Goal: Information Seeking & Learning: Learn about a topic

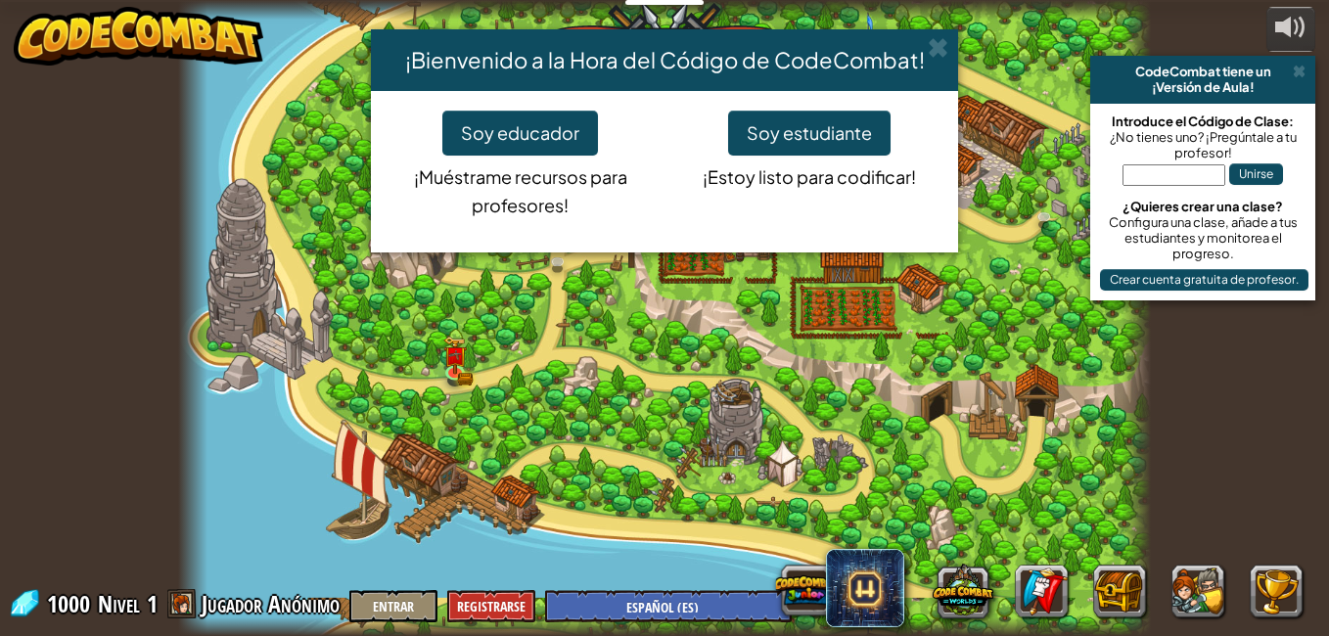
select select "es-ES"
click at [802, 132] on button "Soy estudiante" at bounding box center [809, 133] width 163 height 45
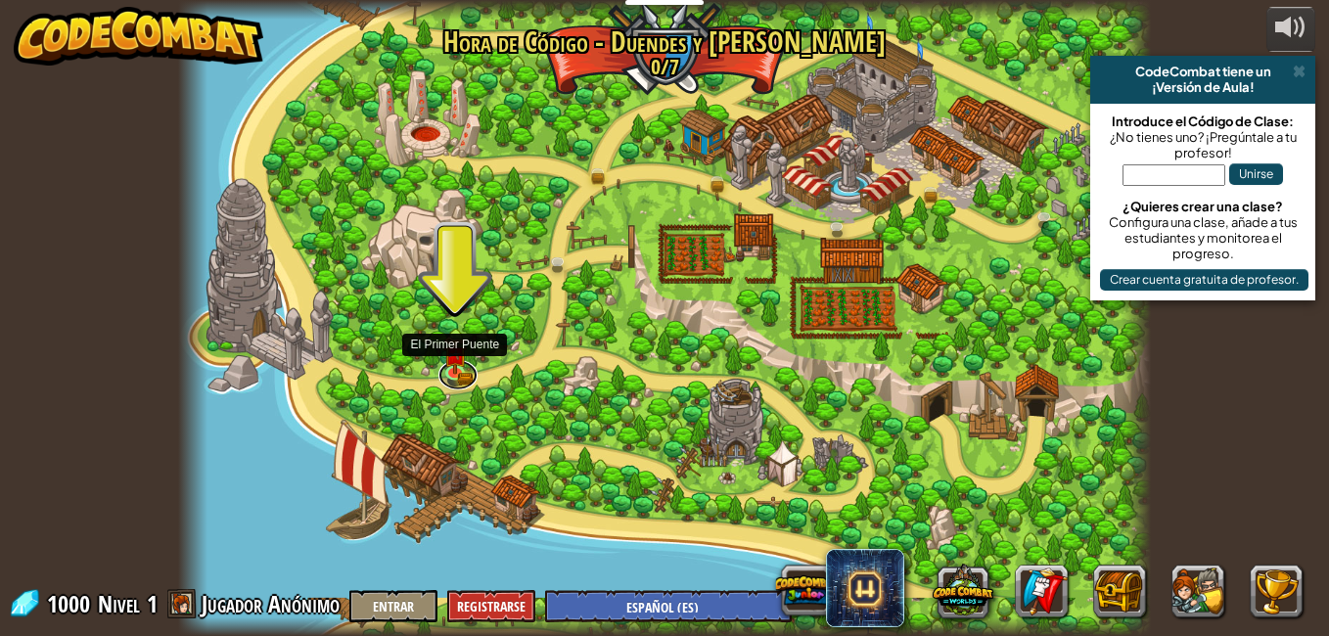
click at [463, 388] on link at bounding box center [458, 374] width 39 height 29
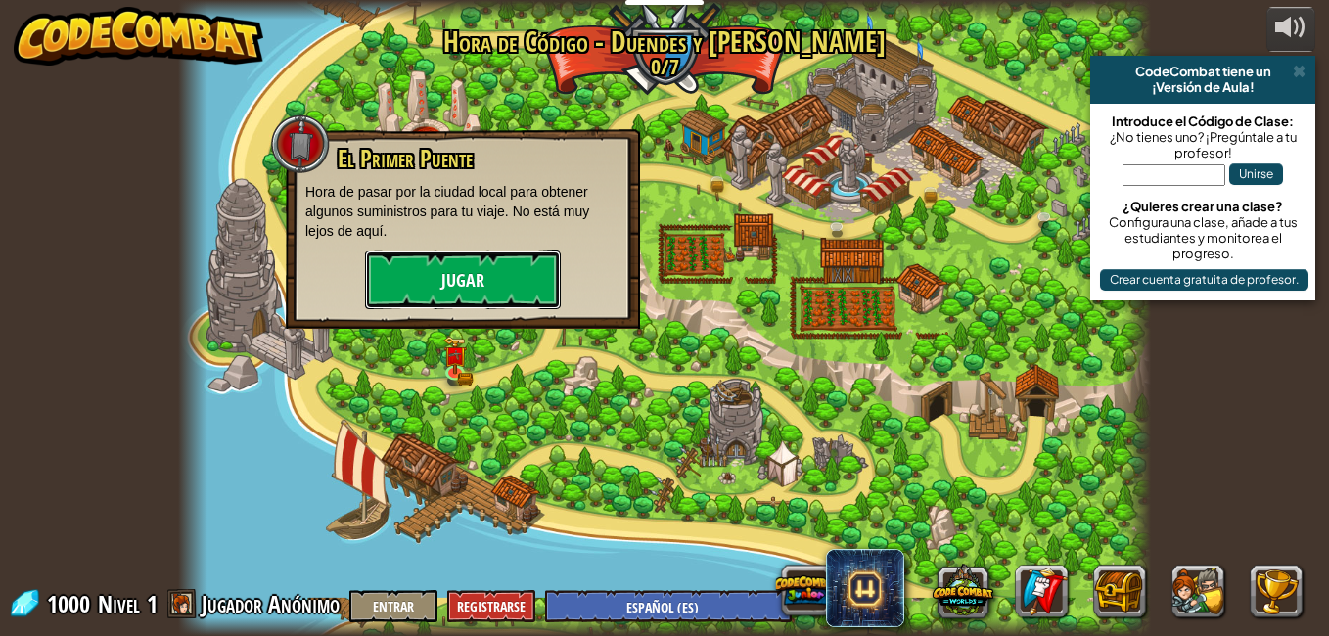
click at [528, 293] on button "Jugar" at bounding box center [463, 280] width 196 height 59
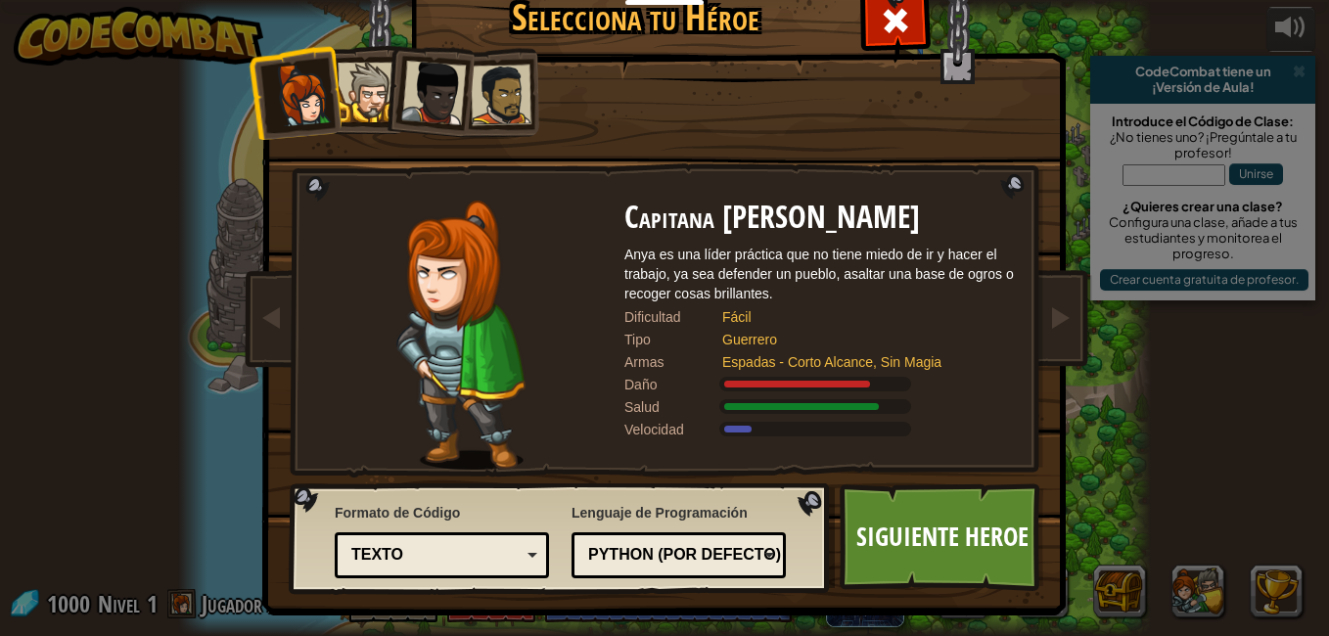
click at [352, 64] on div at bounding box center [368, 93] width 60 height 60
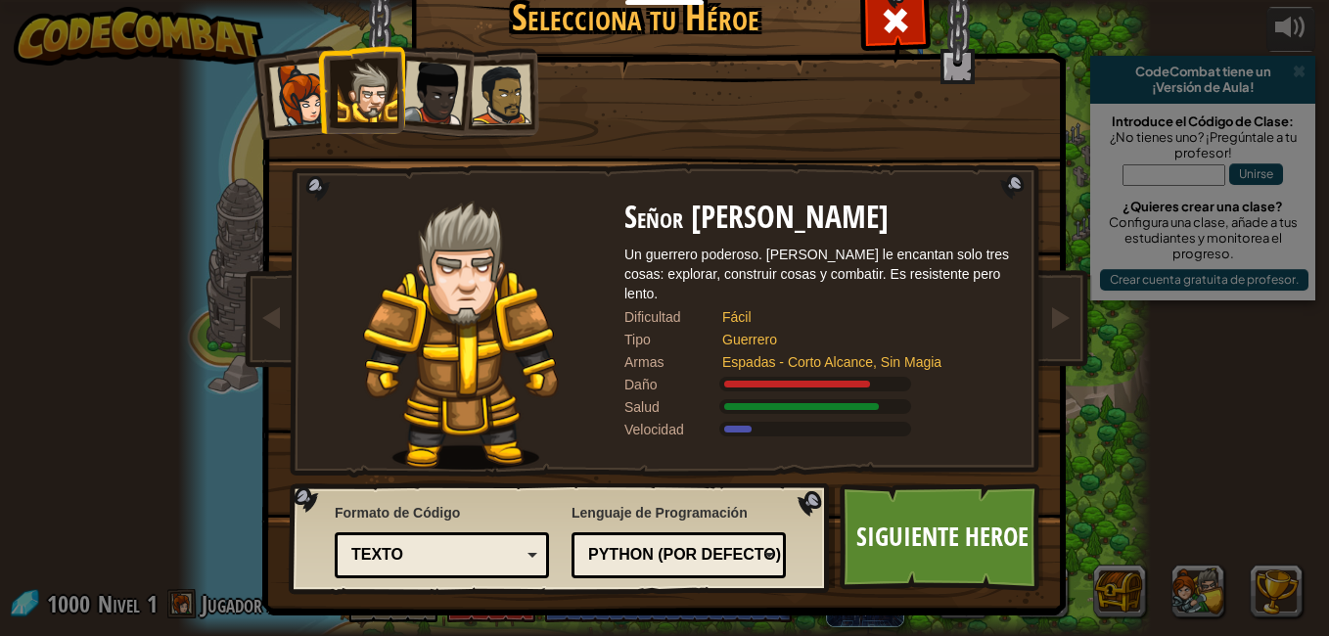
click at [487, 99] on div at bounding box center [501, 95] width 61 height 61
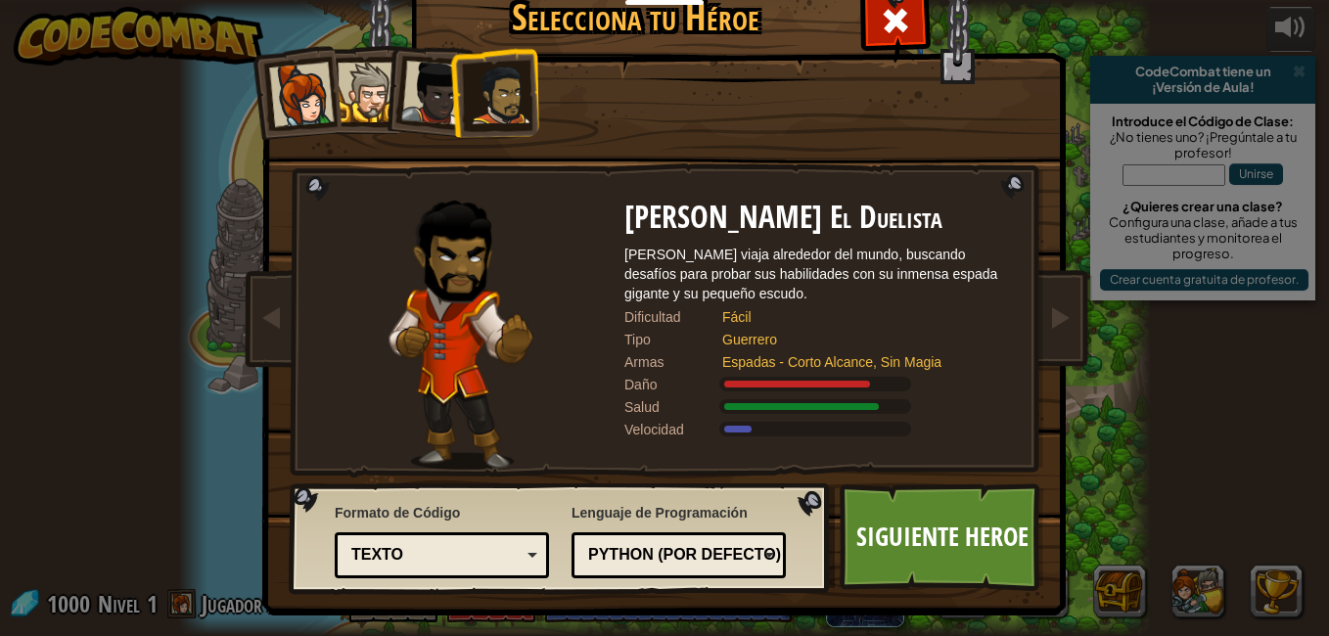
click at [428, 73] on div at bounding box center [433, 93] width 65 height 65
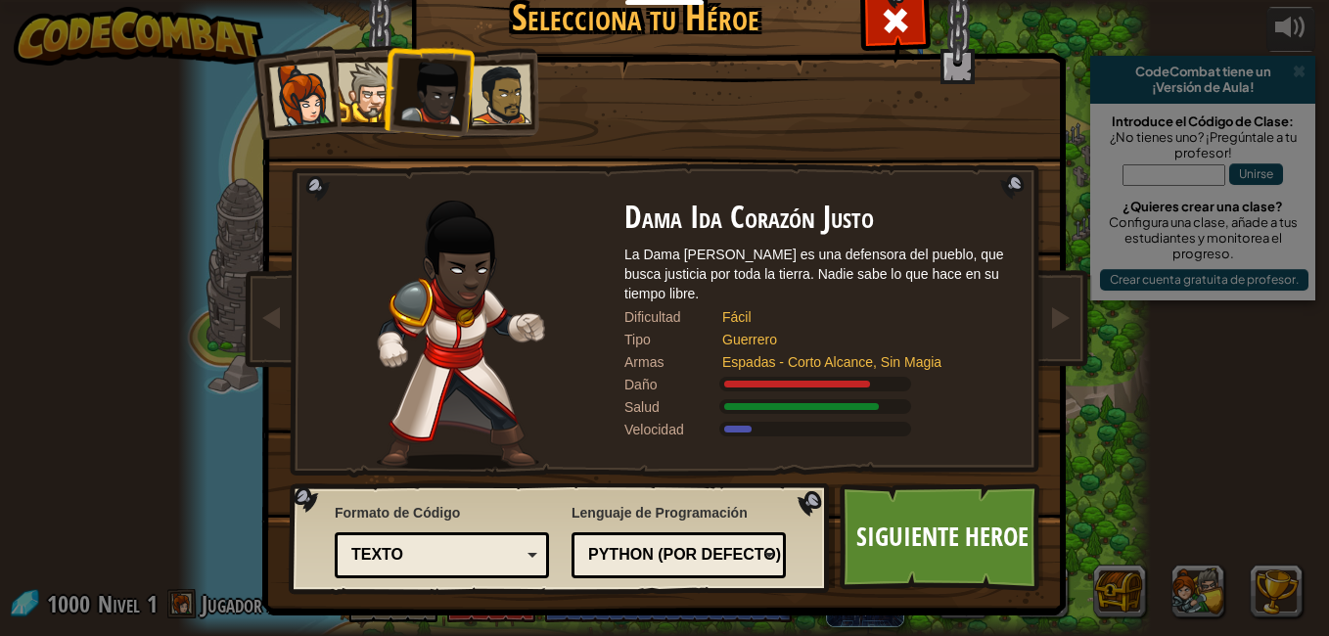
click at [502, 85] on div at bounding box center [501, 95] width 61 height 61
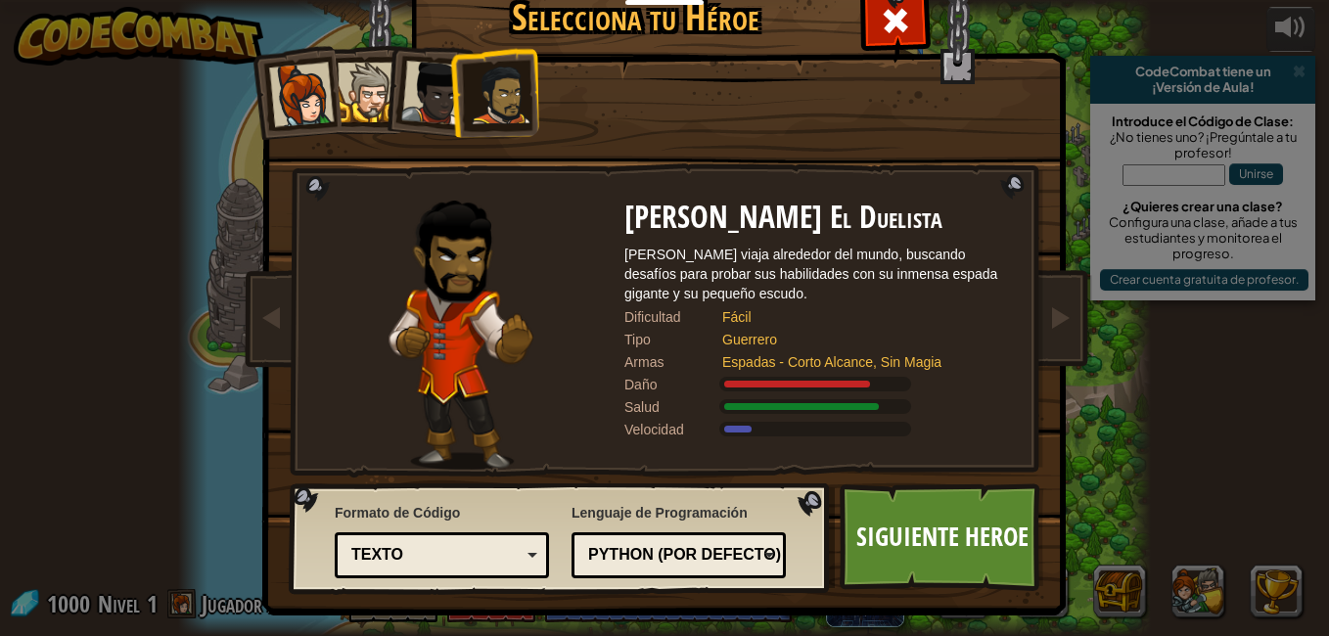
click at [352, 80] on div at bounding box center [368, 93] width 60 height 60
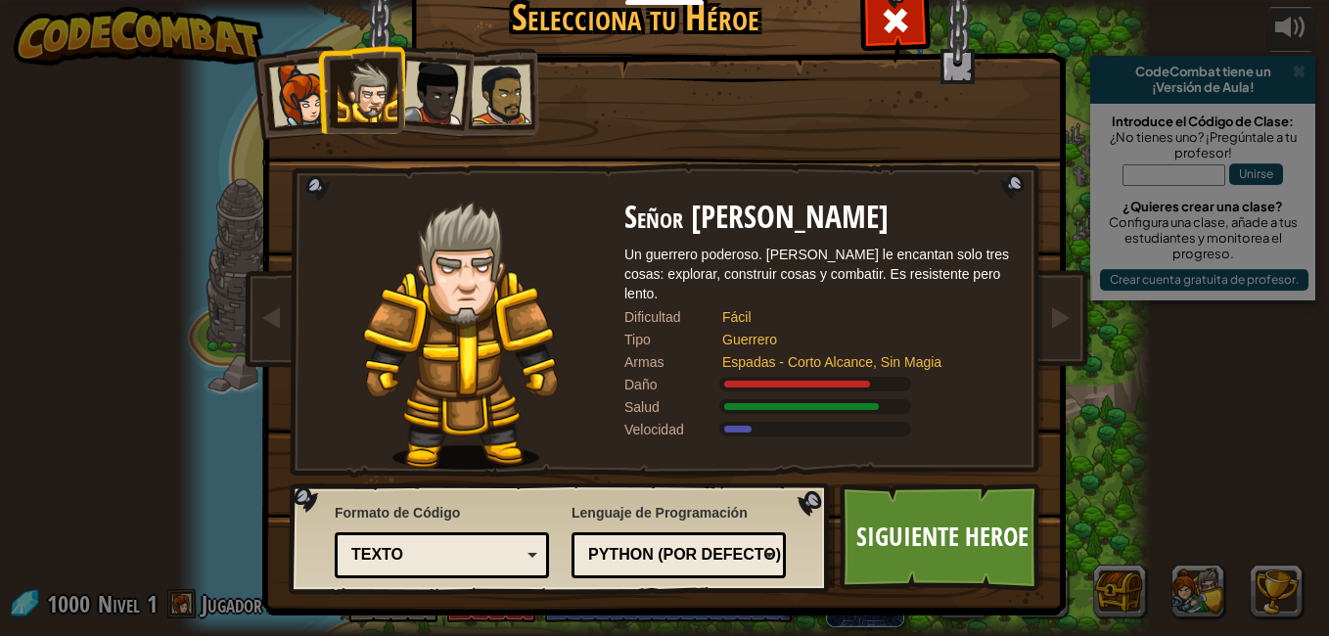
click at [477, 106] on div at bounding box center [501, 95] width 61 height 61
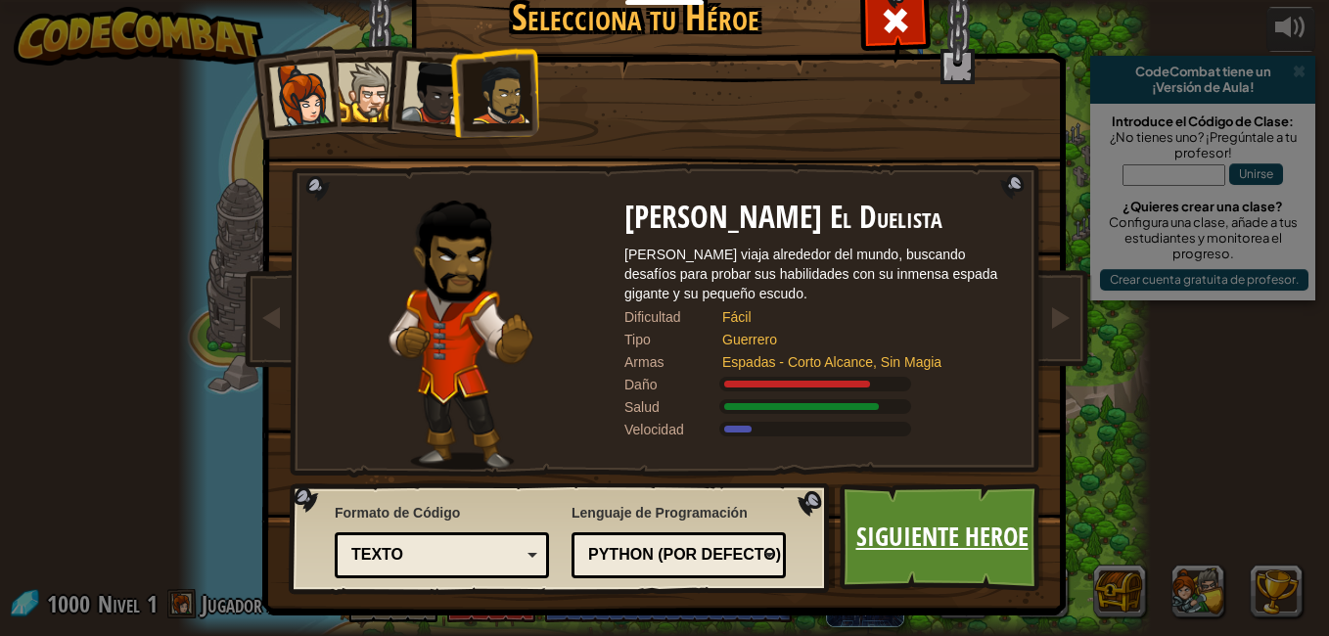
click at [936, 561] on link "Siguiente Heroe" at bounding box center [942, 538] width 205 height 108
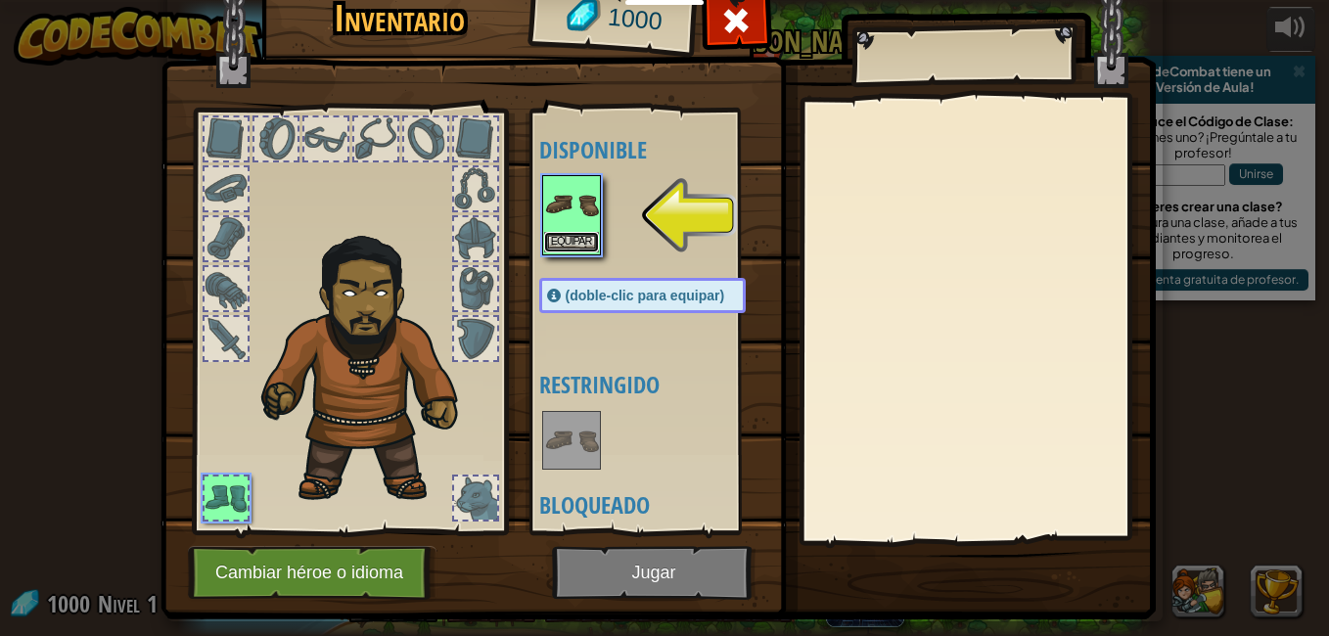
click at [544, 238] on button "Equipar" at bounding box center [571, 242] width 55 height 21
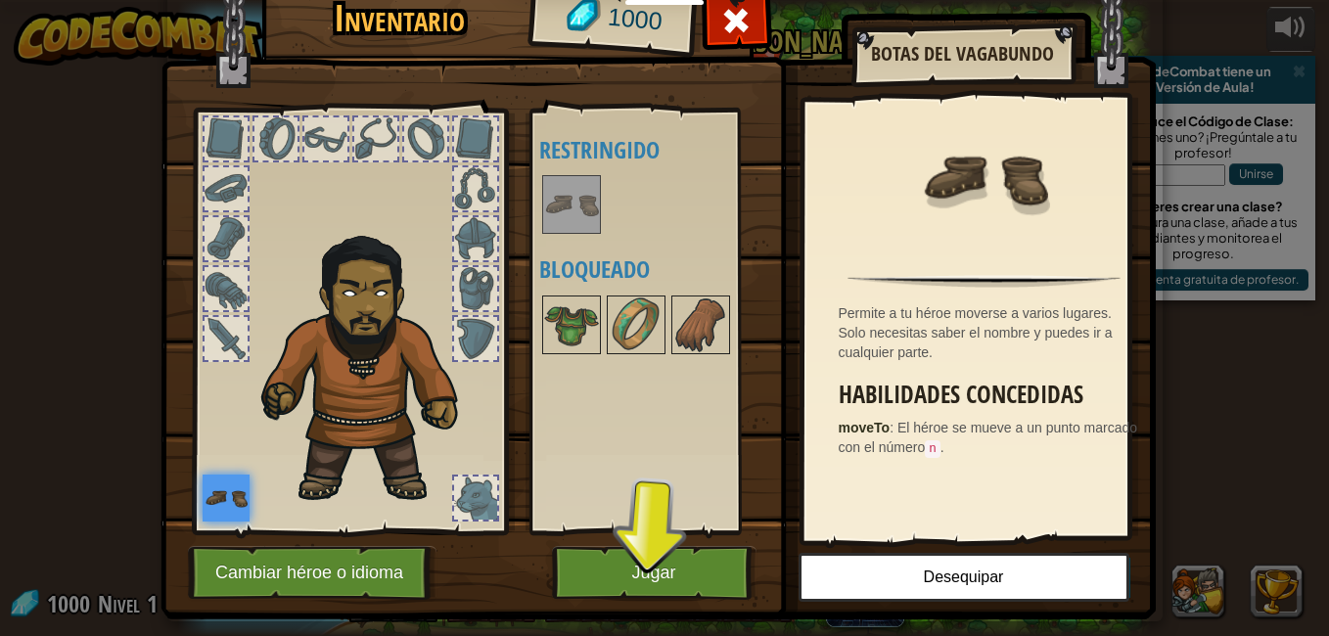
click at [402, 135] on div at bounding box center [425, 139] width 47 height 47
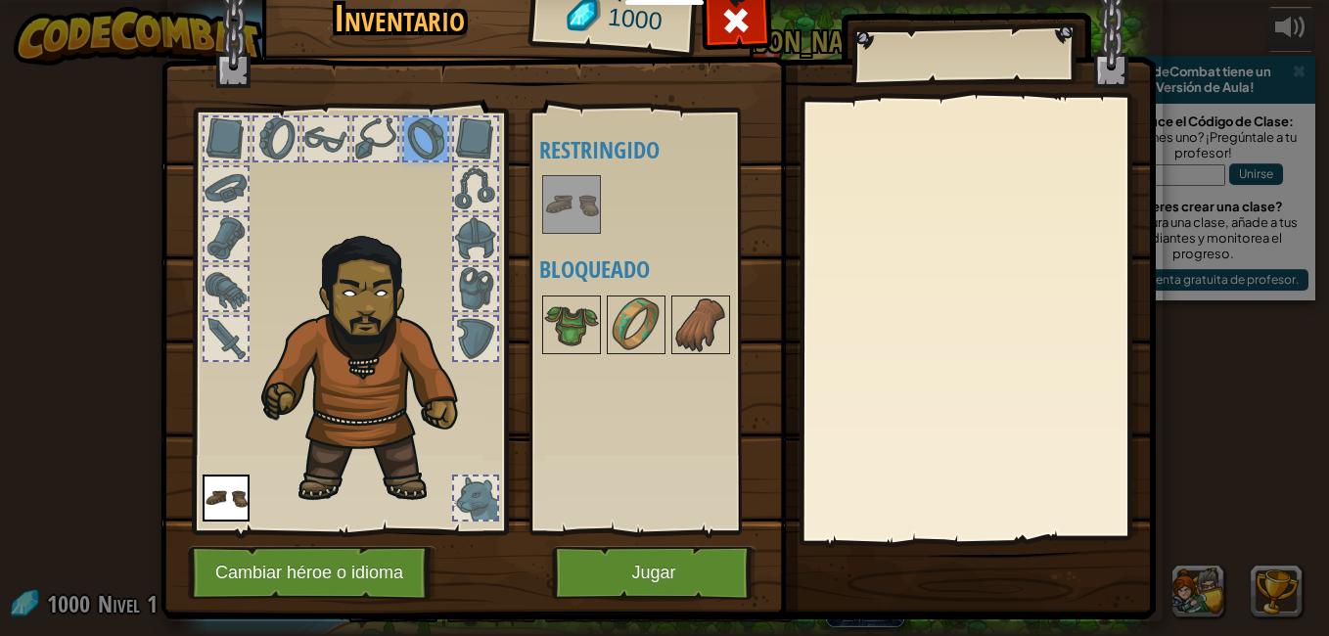
click at [560, 209] on img at bounding box center [571, 204] width 55 height 55
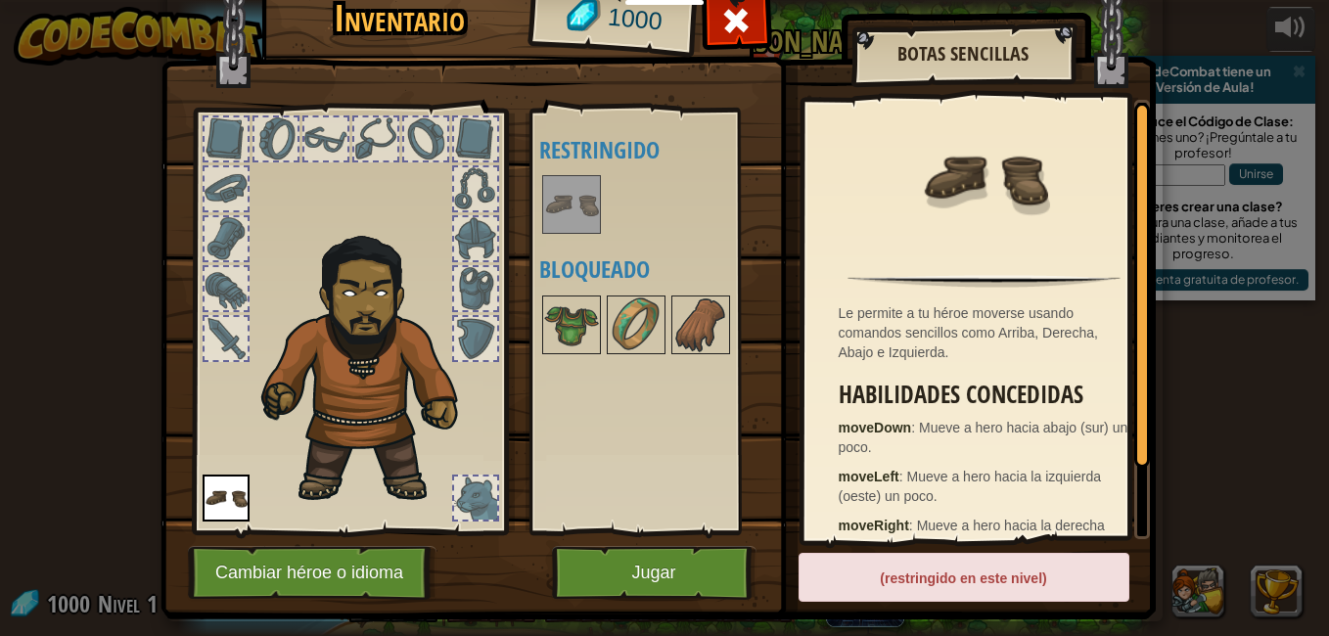
click at [302, 128] on div at bounding box center [325, 139] width 47 height 47
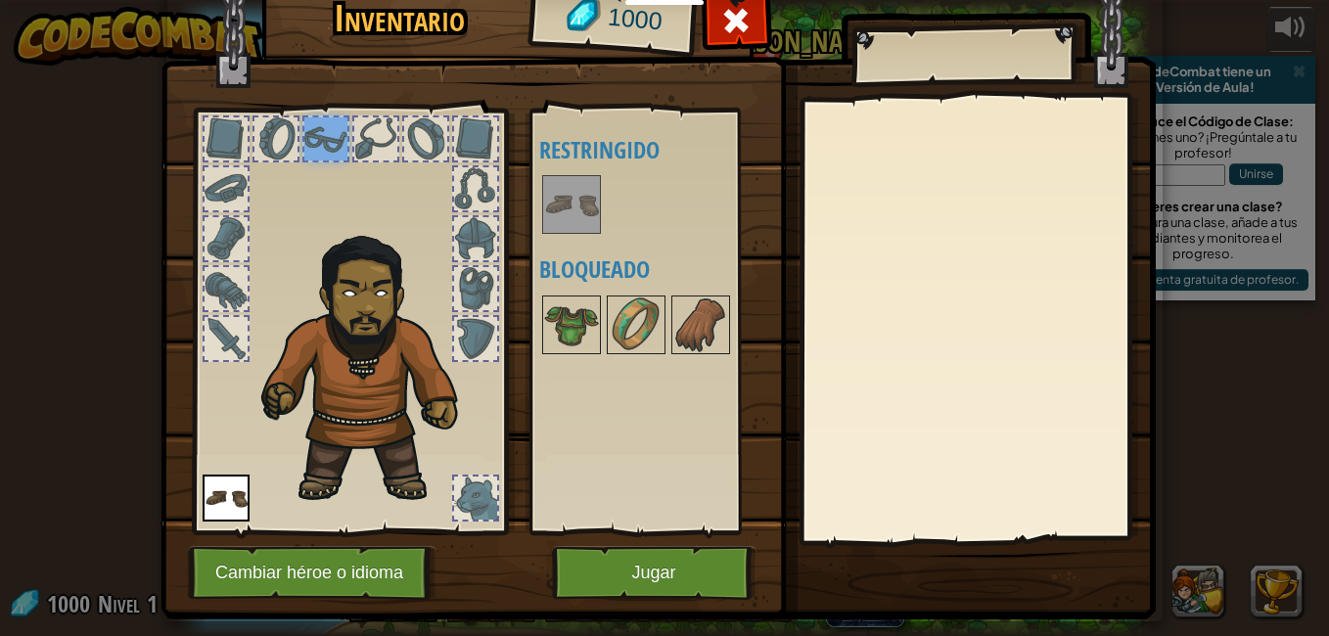
click at [222, 125] on div at bounding box center [226, 138] width 43 height 43
click at [266, 117] on div at bounding box center [276, 138] width 43 height 43
click at [309, 128] on div at bounding box center [325, 138] width 43 height 43
click at [479, 268] on div at bounding box center [475, 288] width 43 height 43
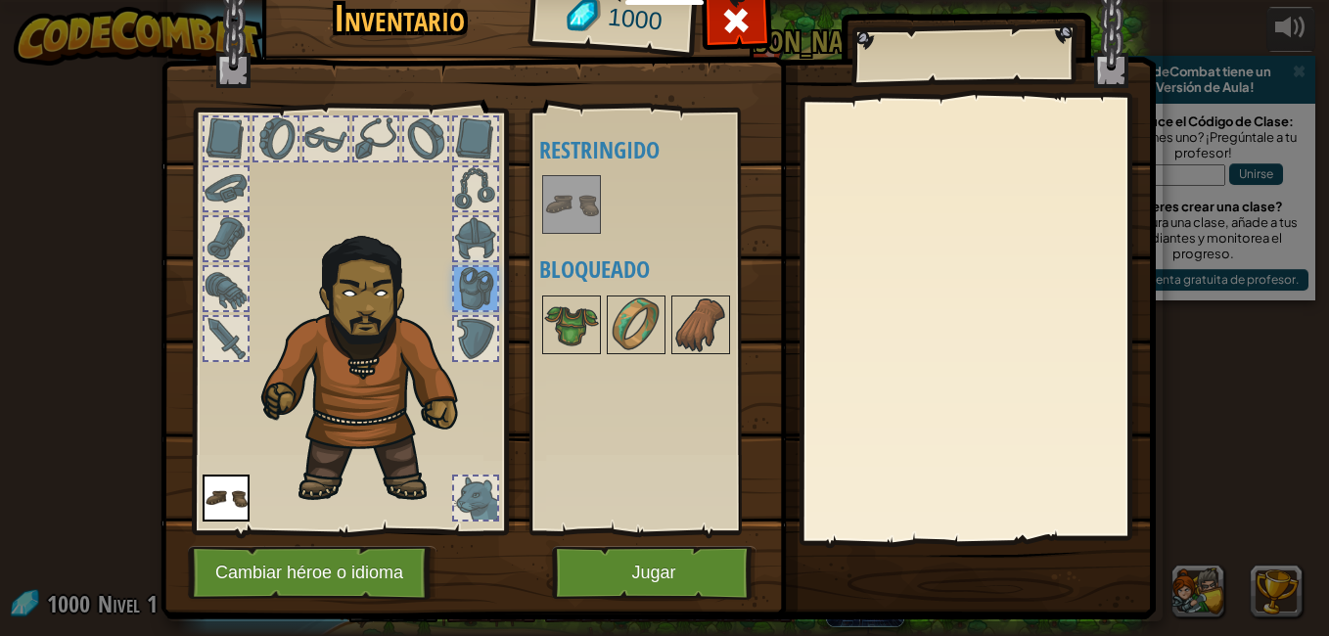
click at [471, 276] on div at bounding box center [475, 288] width 43 height 43
click at [466, 274] on div at bounding box center [475, 288] width 43 height 43
drag, startPoint x: 474, startPoint y: 276, endPoint x: 531, endPoint y: 402, distance: 138.5
click at [486, 333] on div at bounding box center [349, 316] width 323 height 441
click at [548, 534] on div "Disponible Equipar (doble-clic para equipar) Restringido Bloqueado" at bounding box center [651, 322] width 240 height 426
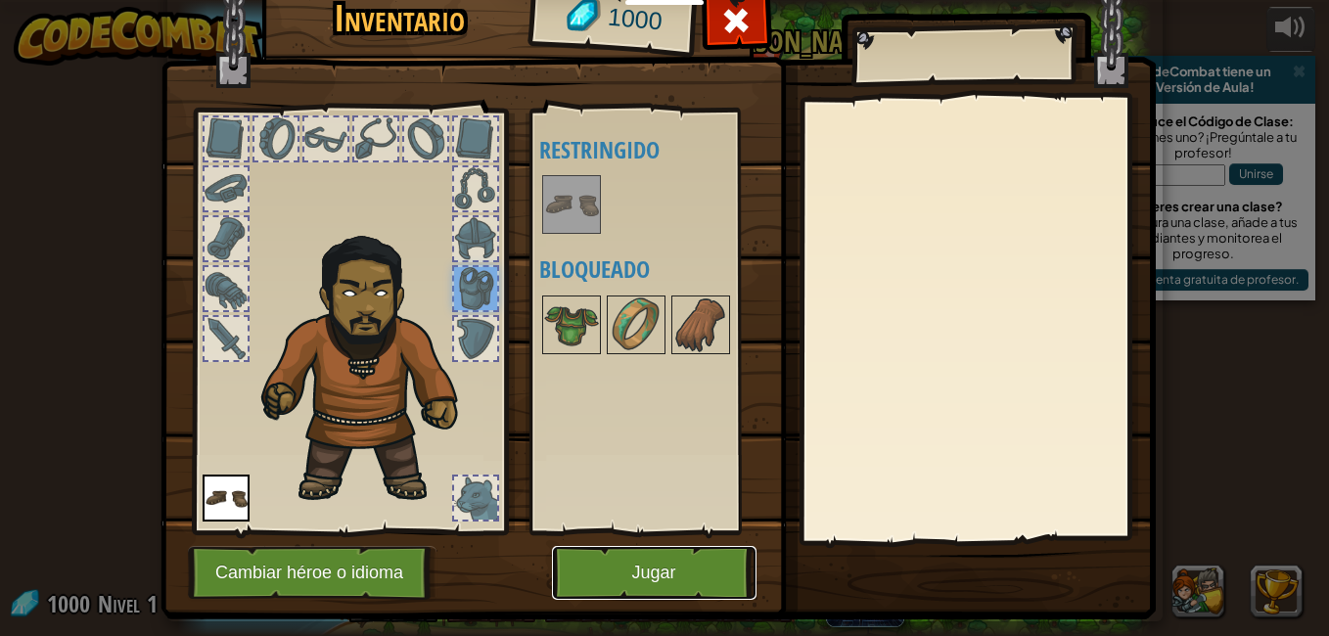
click at [559, 555] on button "Jugar" at bounding box center [654, 573] width 205 height 54
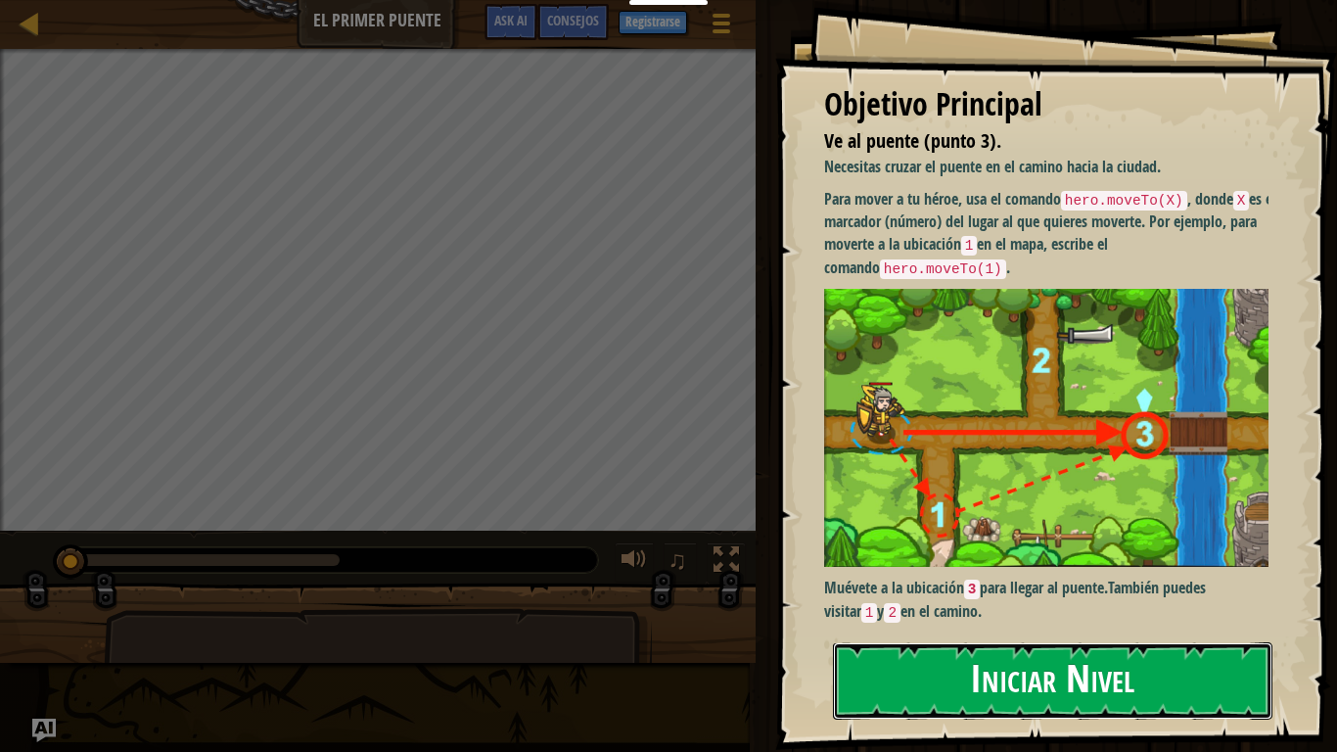
click at [1180, 635] on button "Iniciar Nivel" at bounding box center [1053, 680] width 440 height 77
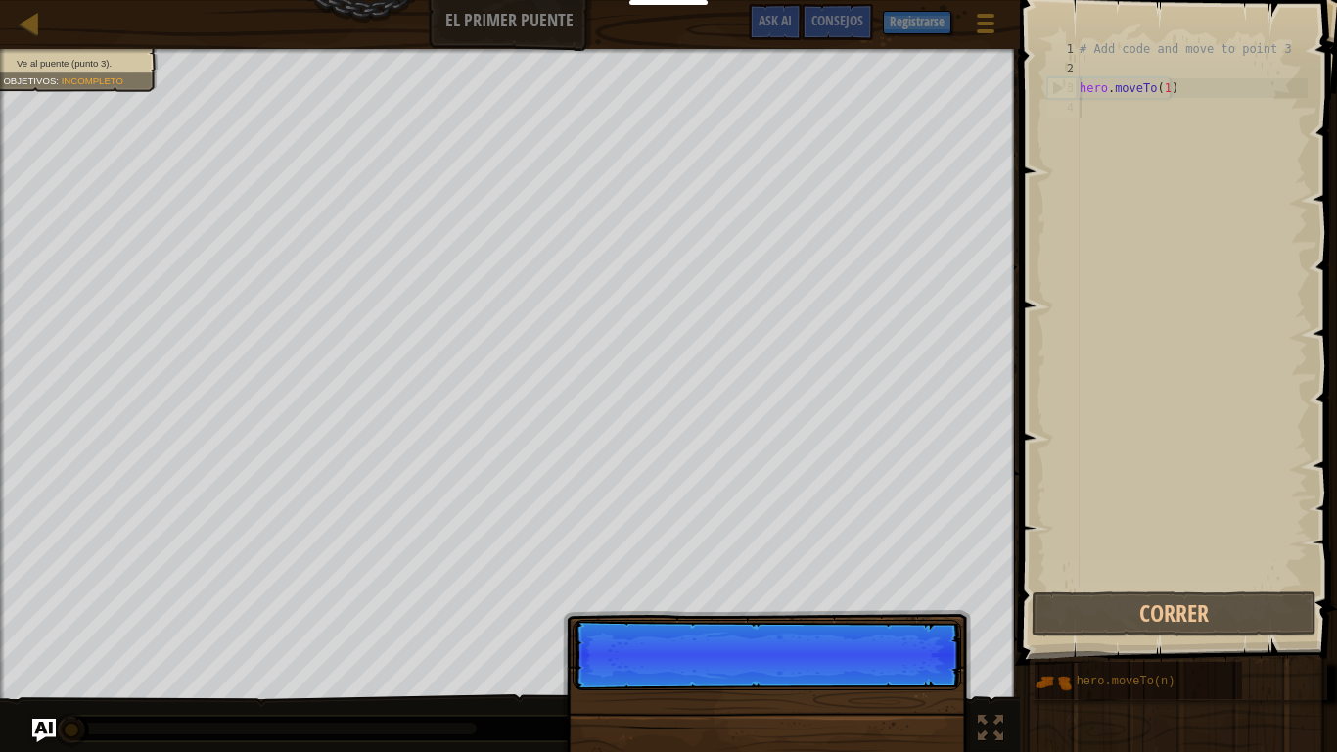
click at [852, 633] on div "Ve al puente (punto 3). Objetivos : Incompleto ♫ [PERSON_NAME] 11 x: 5 y: 15 x:…" at bounding box center [668, 401] width 1337 height 704
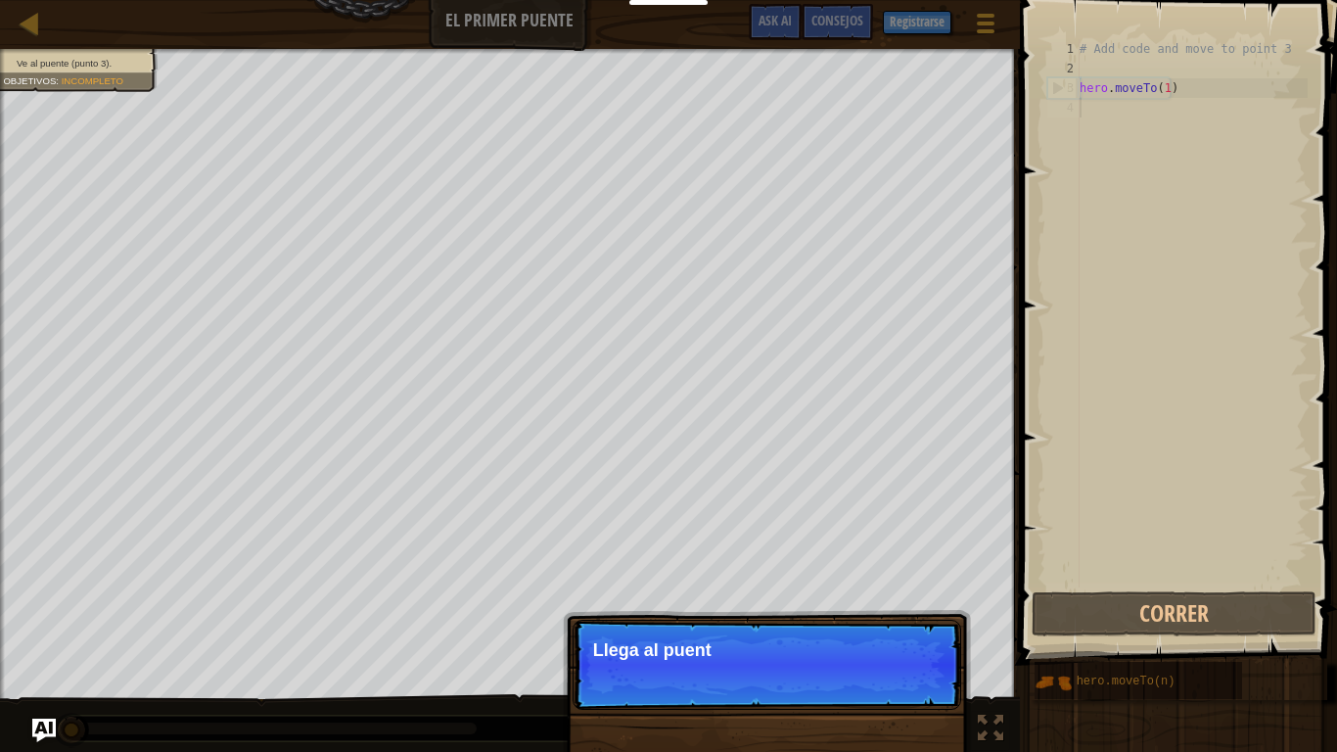
click at [858, 635] on p "Continuar Llega al puent" at bounding box center [767, 665] width 389 height 90
click at [852, 625] on p "Continuar Llega al puente yendo" at bounding box center [767, 665] width 389 height 90
click at [851, 625] on p "Continuar Llega al puente yendo al pun" at bounding box center [767, 665] width 389 height 90
click at [850, 625] on p "Continuar Llega al puente yendo al punto 3 en" at bounding box center [767, 666] width 389 height 92
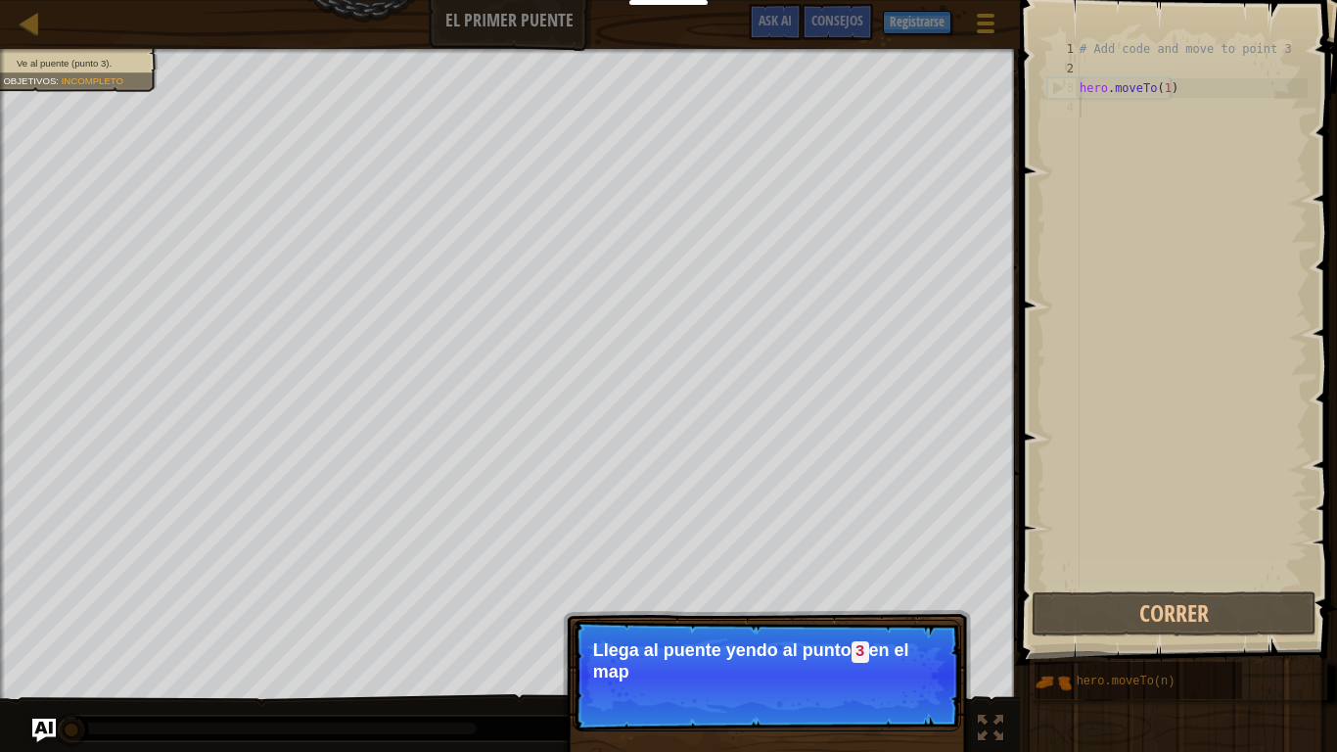
drag, startPoint x: 859, startPoint y: 633, endPoint x: 874, endPoint y: 635, distance: 15.8
click at [874, 635] on p "Continuar Llega al puente yendo al punto 3 en el map" at bounding box center [767, 676] width 389 height 112
drag, startPoint x: 912, startPoint y: 625, endPoint x: 889, endPoint y: 650, distance: 34.6
click at [905, 628] on p "Continuar Llega al puente yendo al punto 3 en el mapa." at bounding box center [767, 676] width 389 height 112
click at [889, 635] on p "Llega al puente yendo al punto 3 en el mapa." at bounding box center [767, 660] width 348 height 41
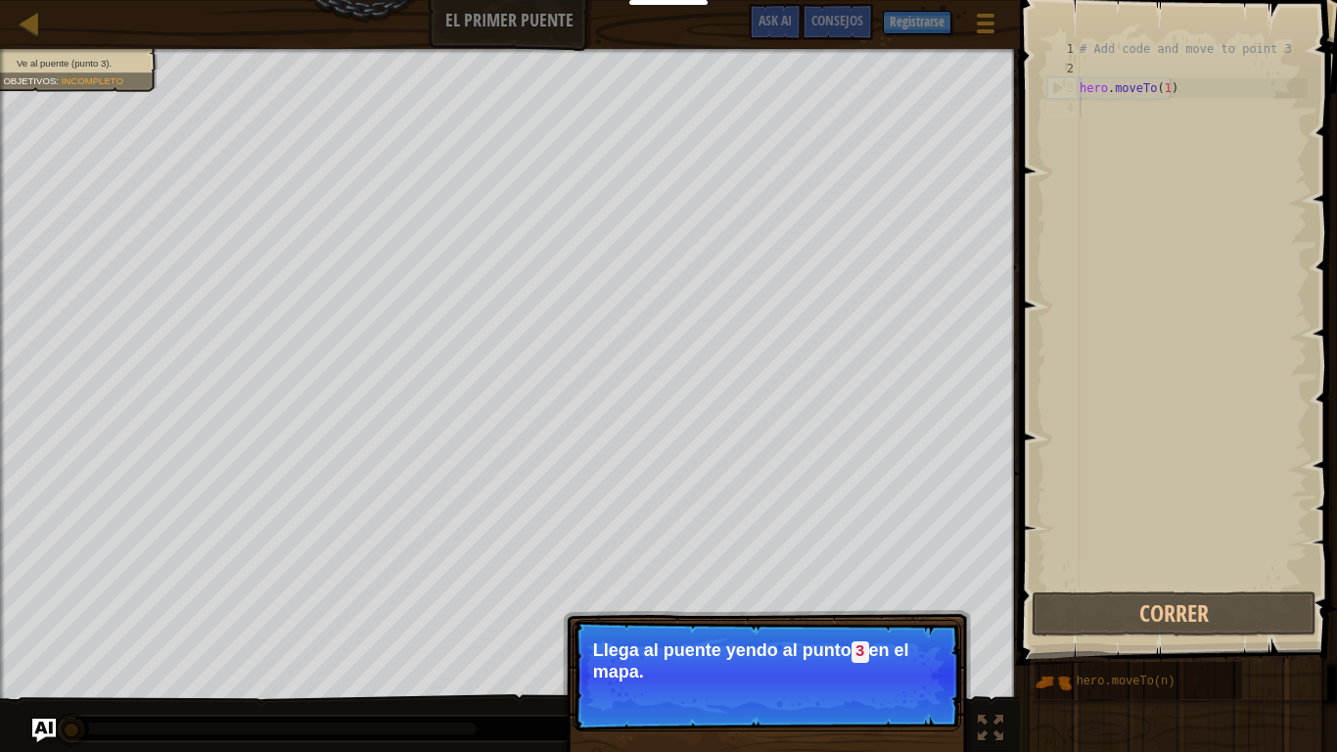
click at [887, 635] on p "Llega al puente yendo al punto 3 en el mapa." at bounding box center [767, 660] width 348 height 41
click at [885, 635] on p "Llega al puente yendo al punto 3 en el mapa." at bounding box center [767, 660] width 348 height 41
drag, startPoint x: 886, startPoint y: 660, endPoint x: 891, endPoint y: 680, distance: 21.1
click at [891, 635] on p "Llega al puente yendo al punto 3 en el mapa." at bounding box center [767, 660] width 348 height 41
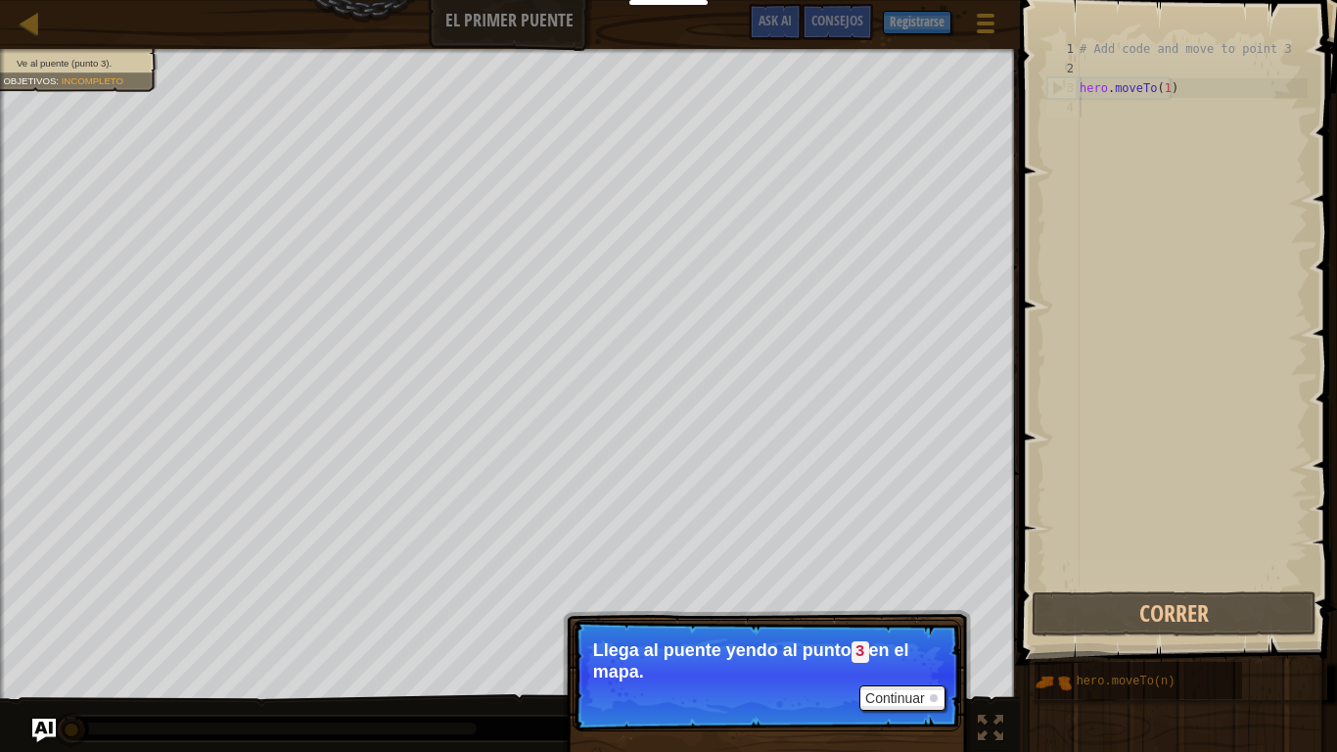
click at [894, 635] on p "Llega al puente yendo al punto 3 en el mapa." at bounding box center [767, 660] width 348 height 41
click at [902, 635] on p "Continuar Llega al puente yendo al punto 3 en el mapa." at bounding box center [767, 676] width 389 height 112
click at [901, 635] on button "Continuar" at bounding box center [903, 697] width 86 height 25
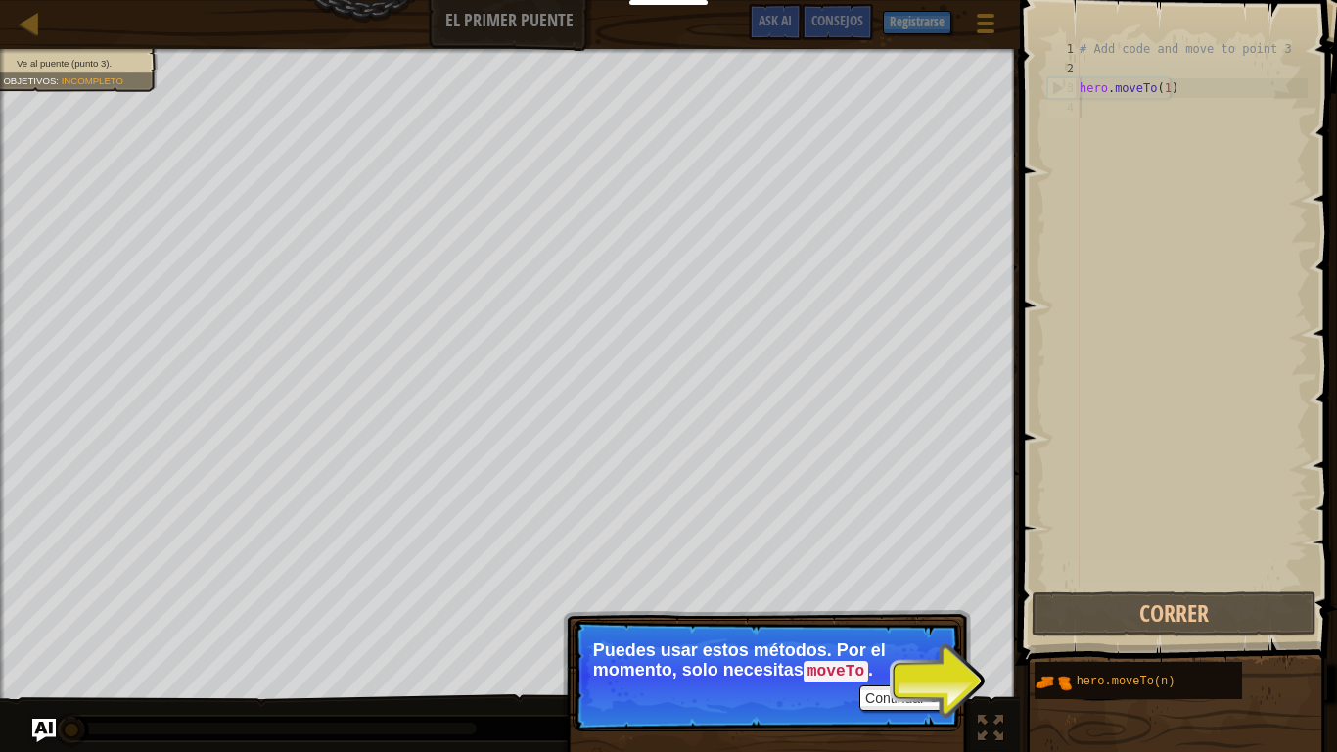
click at [970, 635] on div "Continuar Puedes usar estos métodos. Por el momento, solo necesitas moveTo ." at bounding box center [767, 765] width 408 height 290
drag, startPoint x: 950, startPoint y: 678, endPoint x: 905, endPoint y: 703, distance: 51.3
click at [945, 635] on p "Continuar Puedes usar estos métodos. Por el momento, solo necesitas moveTo ." at bounding box center [767, 676] width 389 height 112
drag, startPoint x: 854, startPoint y: 751, endPoint x: 873, endPoint y: 736, distance: 24.5
click at [867, 635] on div "Continuar Puedes usar estos métodos. Por el momento, solo necesitas moveTo ." at bounding box center [767, 765] width 408 height 290
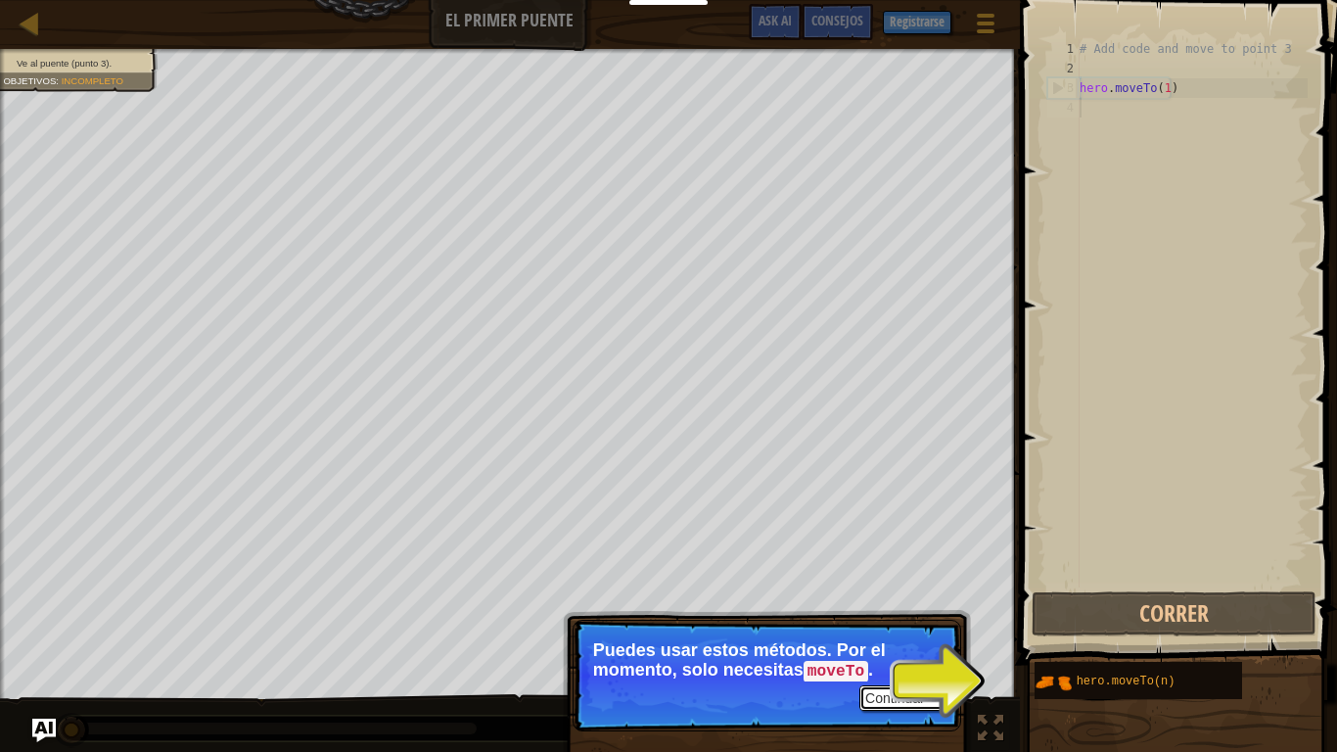
click at [872, 635] on button "Continuar" at bounding box center [903, 697] width 86 height 25
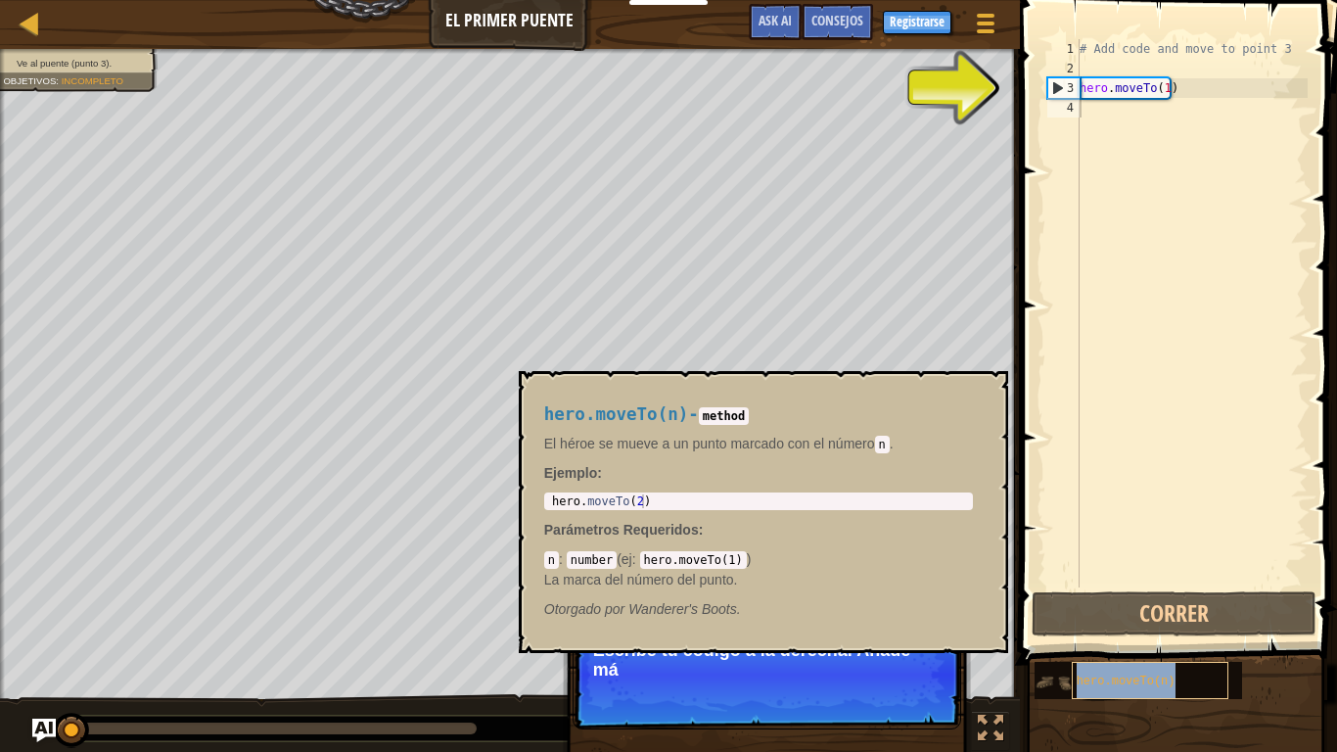
click at [1116, 635] on div "hero.moveTo(n)" at bounding box center [1150, 680] width 157 height 37
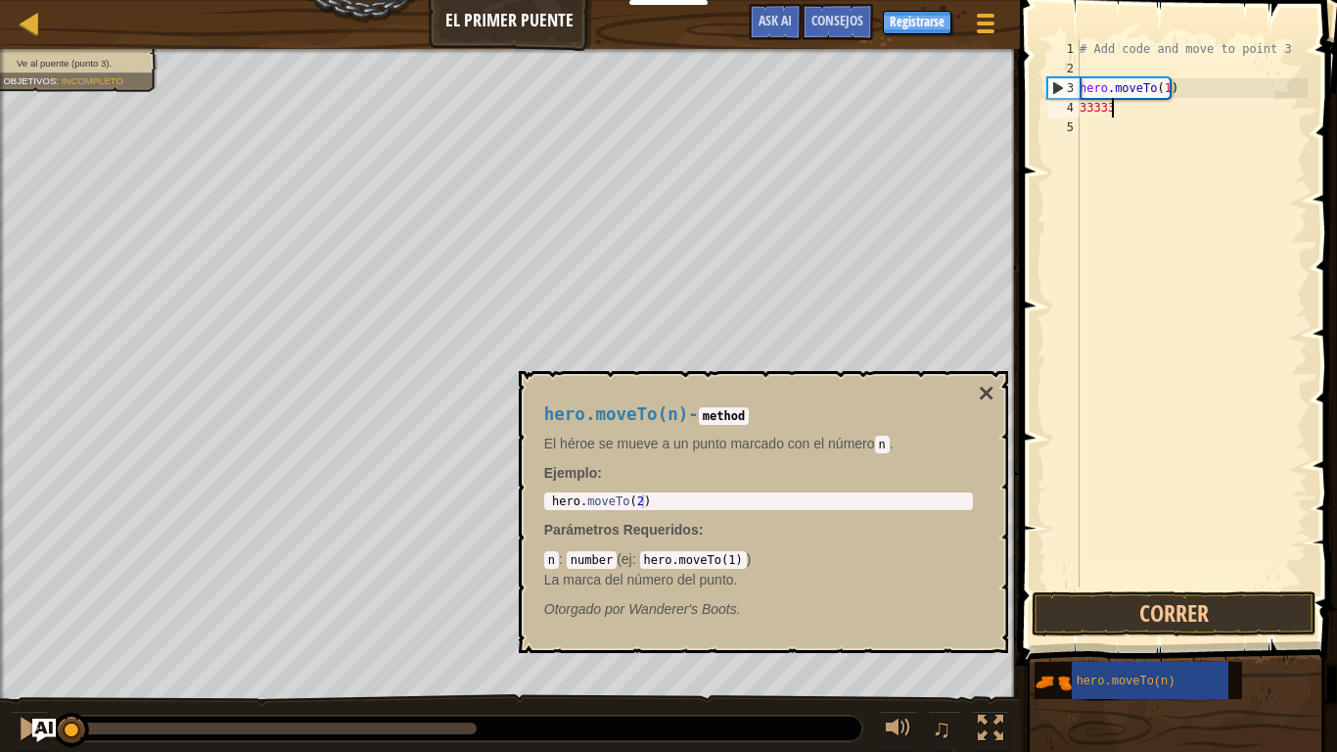
type textarea "333333"
type textarea "333333dsd"
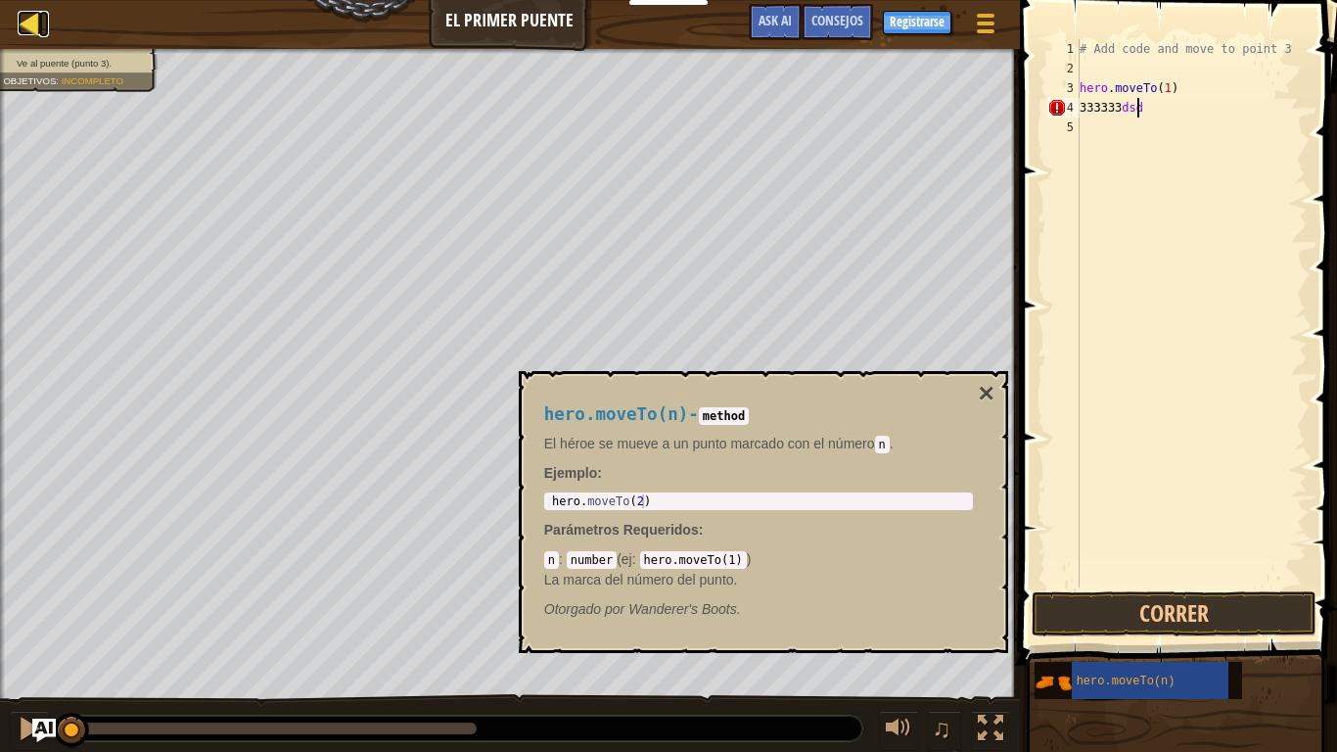
click at [47, 22] on link "Mapa" at bounding box center [44, 24] width 10 height 26
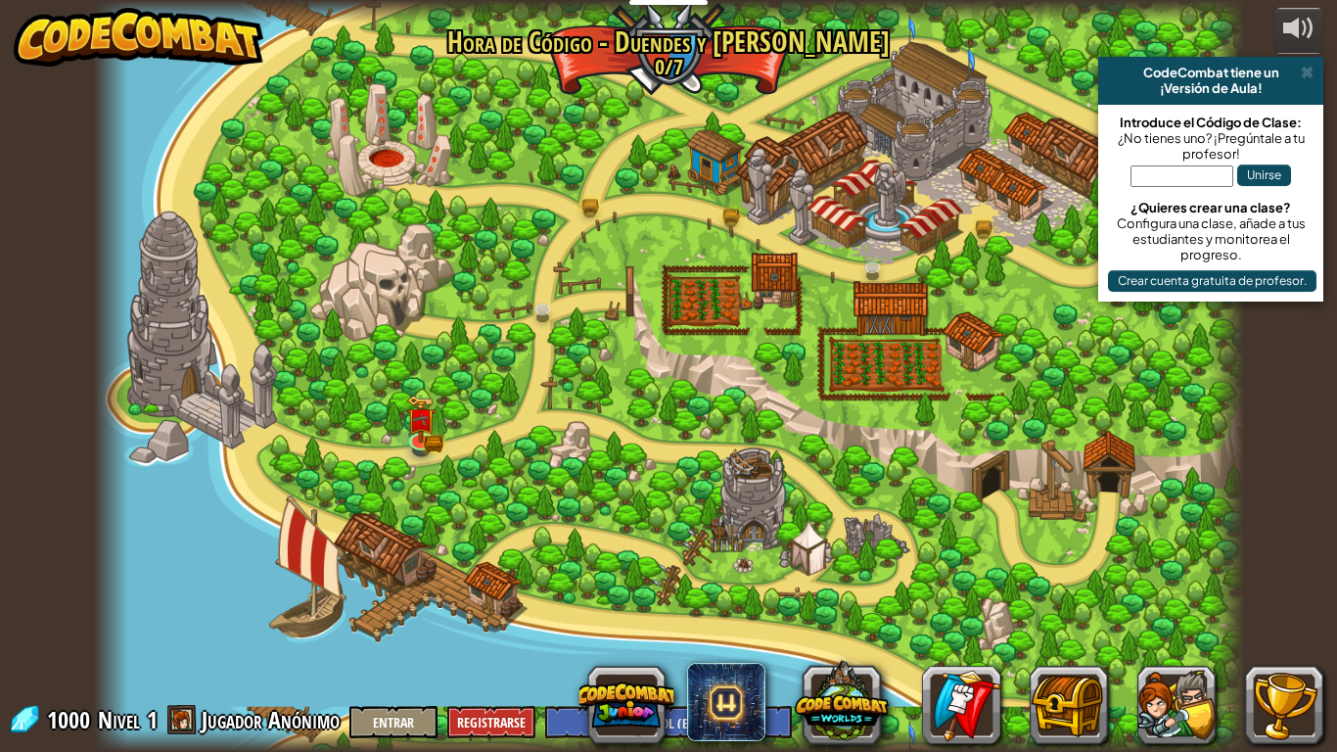
select select "es-ES"
click at [431, 422] on img at bounding box center [420, 407] width 29 height 64
